Goal: Transaction & Acquisition: Purchase product/service

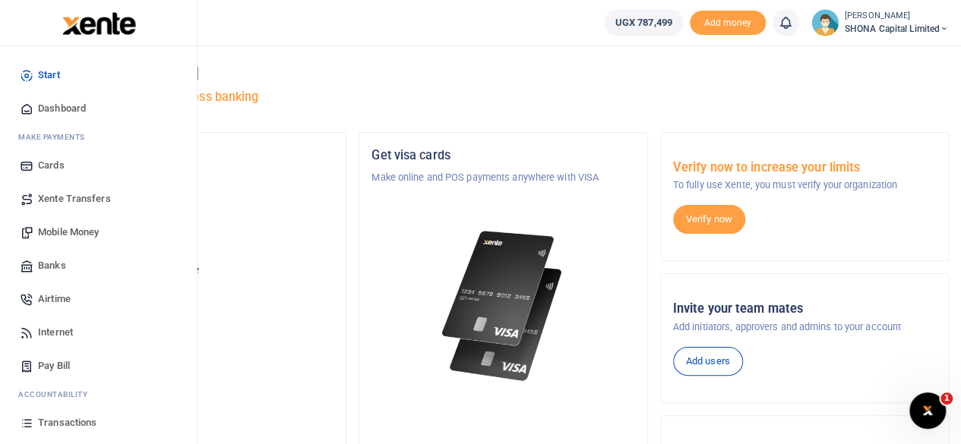
click at [67, 231] on span "Mobile Money" at bounding box center [68, 232] width 61 height 15
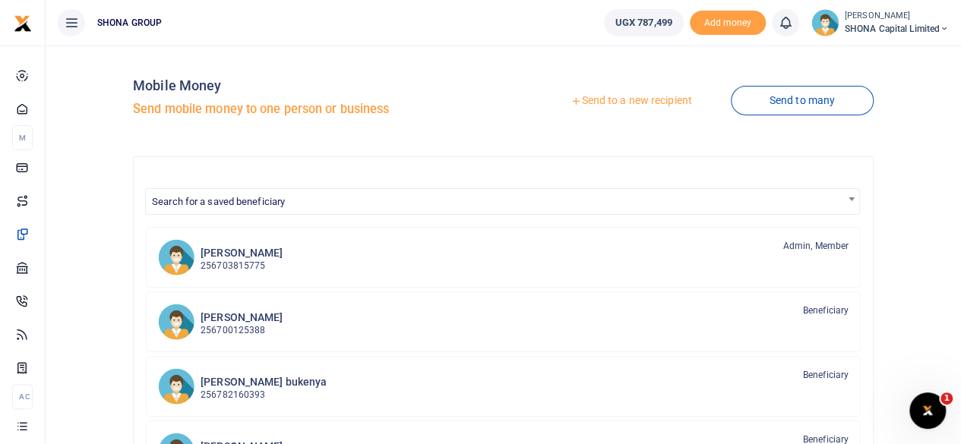
click at [622, 98] on link "Send to a new recipient" at bounding box center [631, 100] width 198 height 27
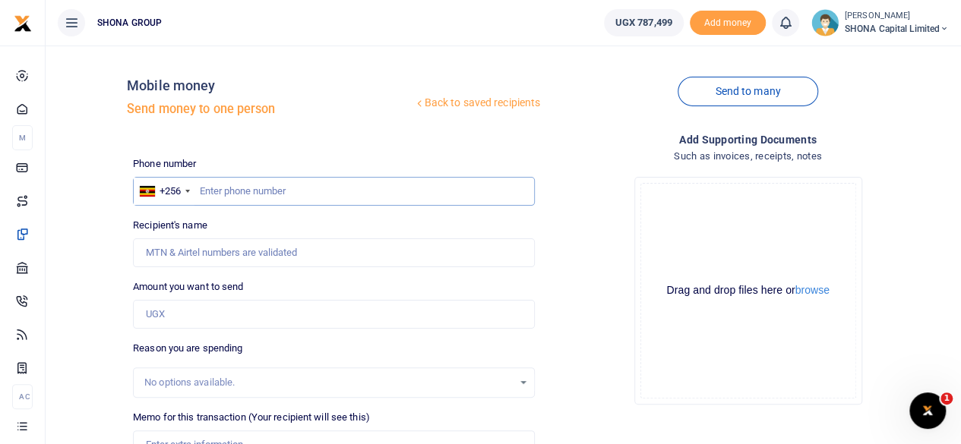
click at [246, 189] on input "text" at bounding box center [334, 191] width 402 height 29
type input "0771288674"
type input "[PERSON_NAME]"
type input "0771288674"
click at [179, 314] on input "Amount you want to send" at bounding box center [334, 314] width 402 height 29
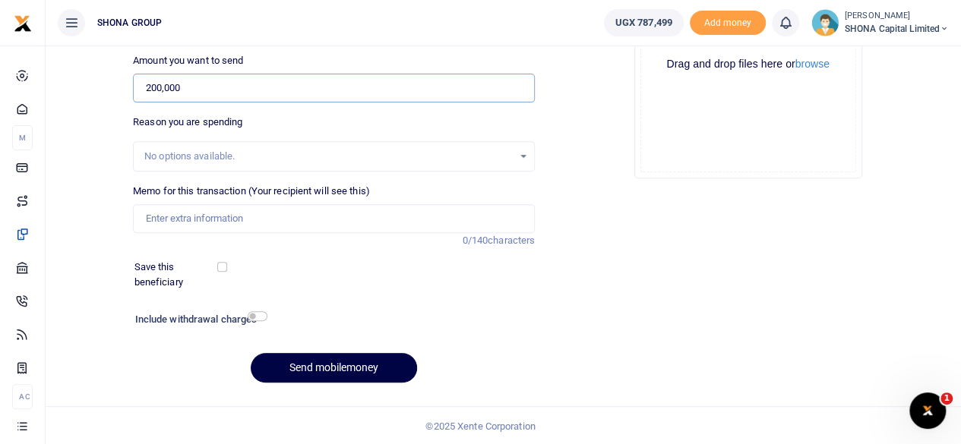
scroll to position [226, 0]
type input "200,000"
click at [182, 218] on input "Memo for this transaction (Your recipient will see this)" at bounding box center [334, 218] width 402 height 29
click at [292, 219] on input "Being Company searches [DATE]" at bounding box center [334, 218] width 402 height 29
type input "Being Company searches [DATE]"
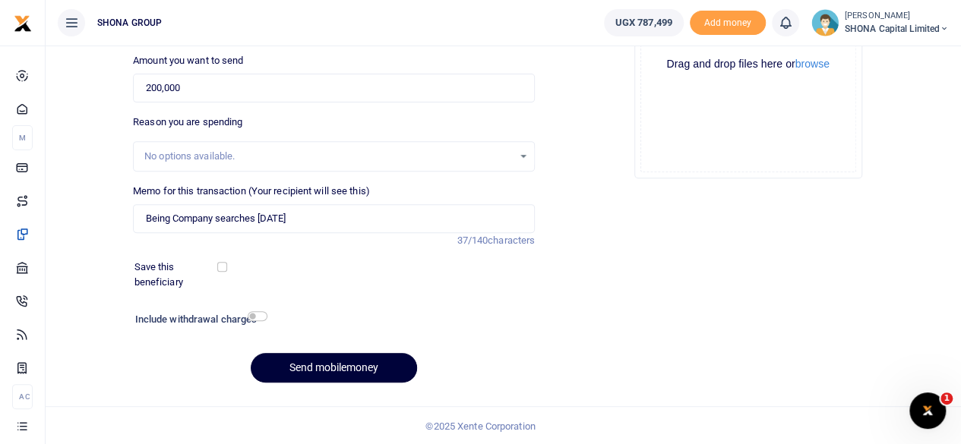
click at [313, 363] on button "Send mobilemoney" at bounding box center [334, 368] width 166 height 30
